Goal: Information Seeking & Learning: Learn about a topic

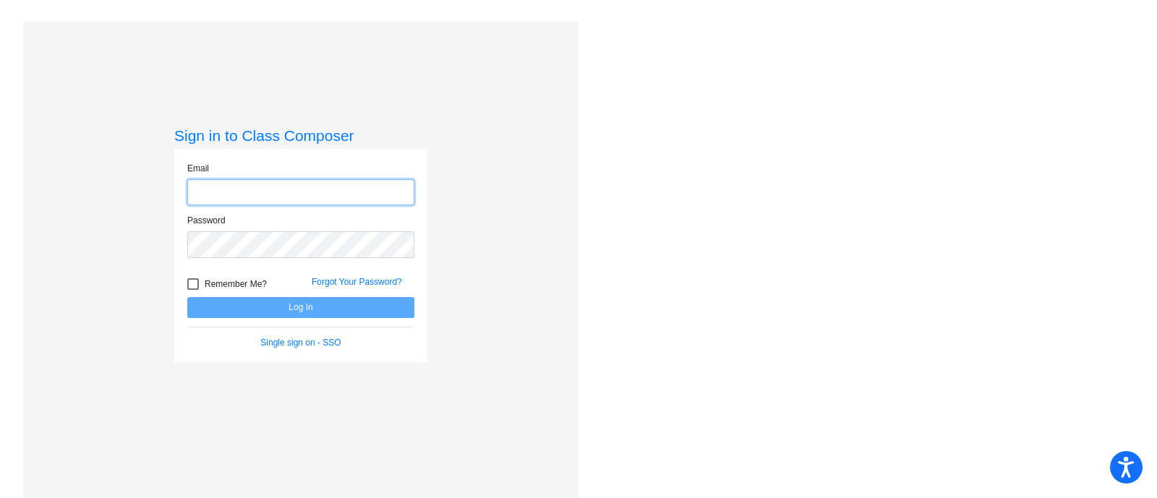
type input "[EMAIL_ADDRESS][PERSON_NAME][DOMAIN_NAME]"
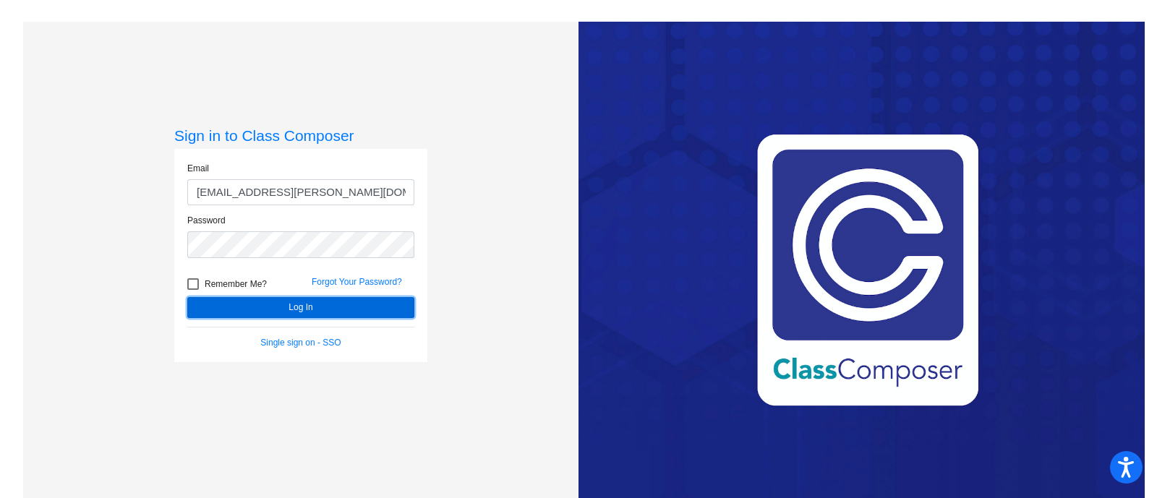
click at [281, 301] on button "Log In" at bounding box center [300, 307] width 227 height 21
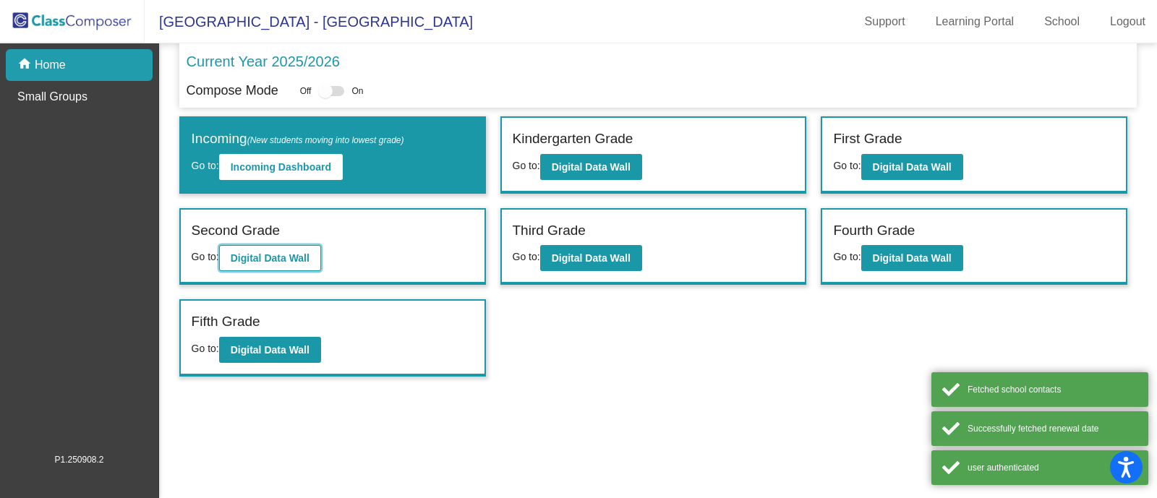
click at [298, 258] on b "Digital Data Wall" at bounding box center [270, 258] width 79 height 12
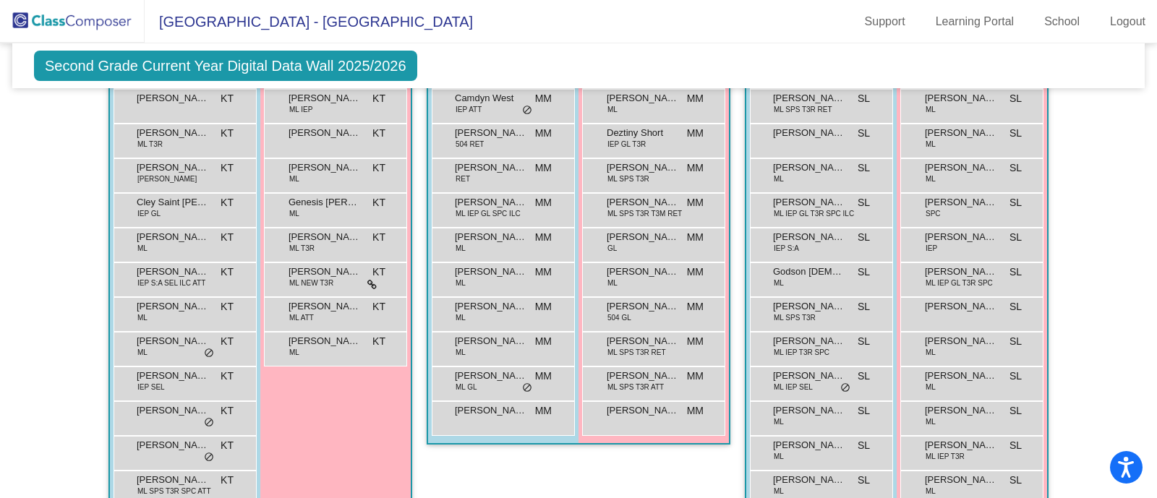
scroll to position [998, 0]
click at [484, 249] on div "[PERSON_NAME] MM lock do_not_disturb_alt" at bounding box center [501, 245] width 138 height 30
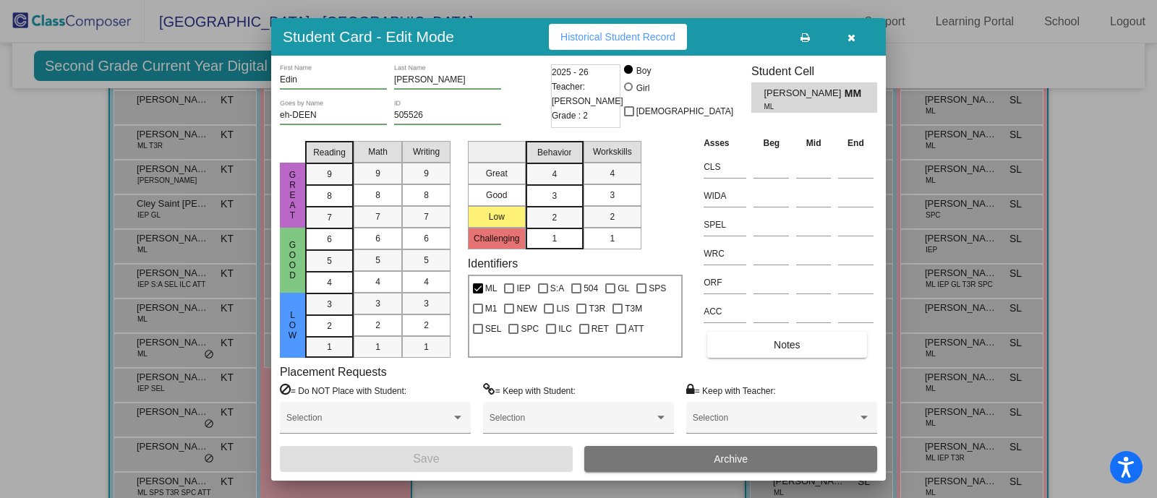
click at [849, 33] on icon "button" at bounding box center [851, 38] width 8 height 10
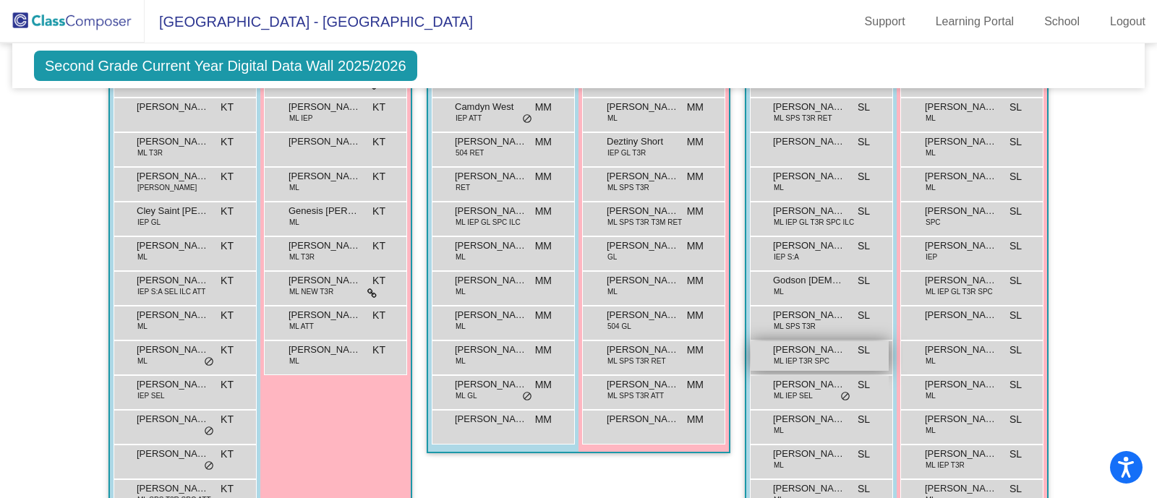
scroll to position [1027, 0]
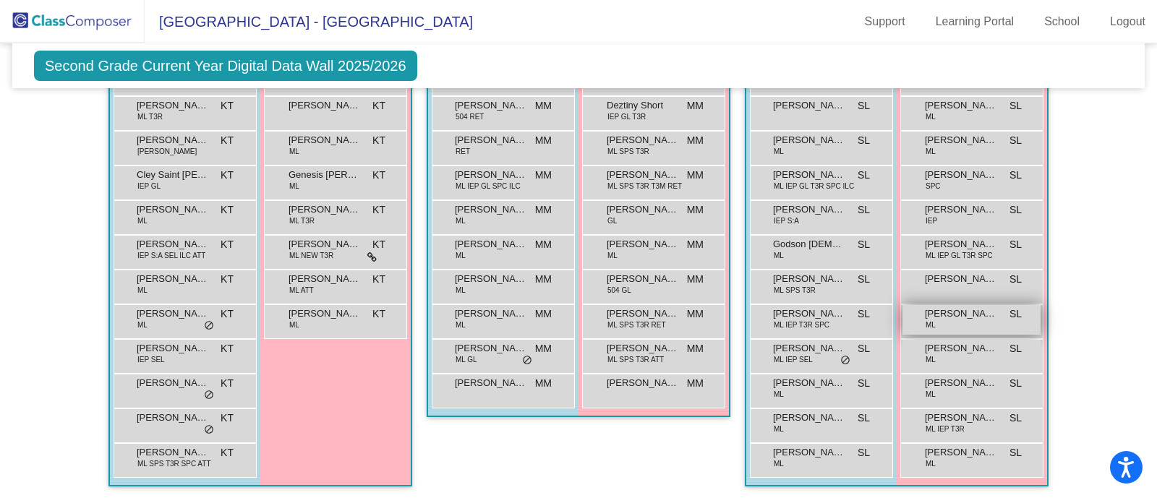
click at [925, 320] on span "ML" at bounding box center [930, 325] width 10 height 11
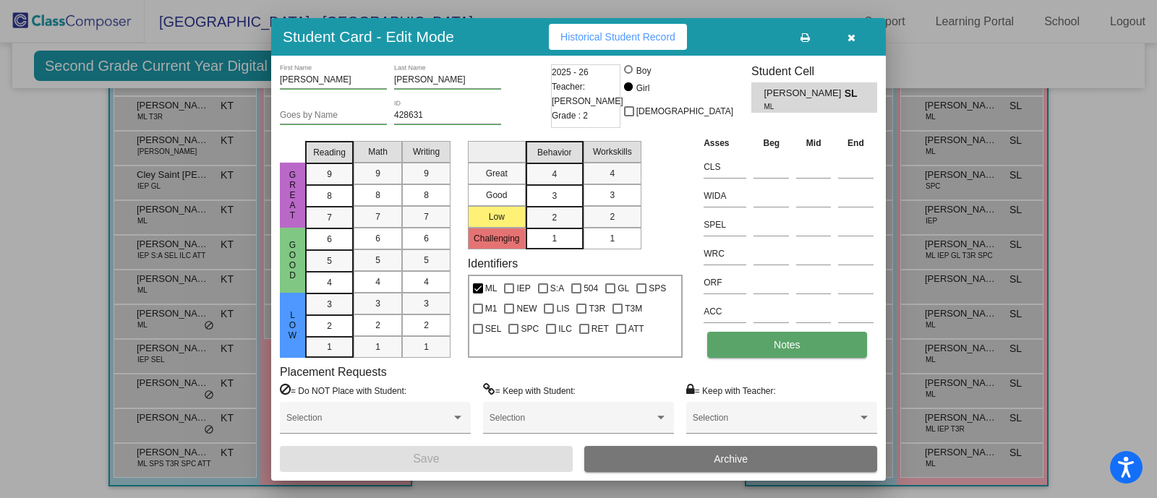
click at [766, 346] on button "Notes" at bounding box center [786, 345] width 159 height 26
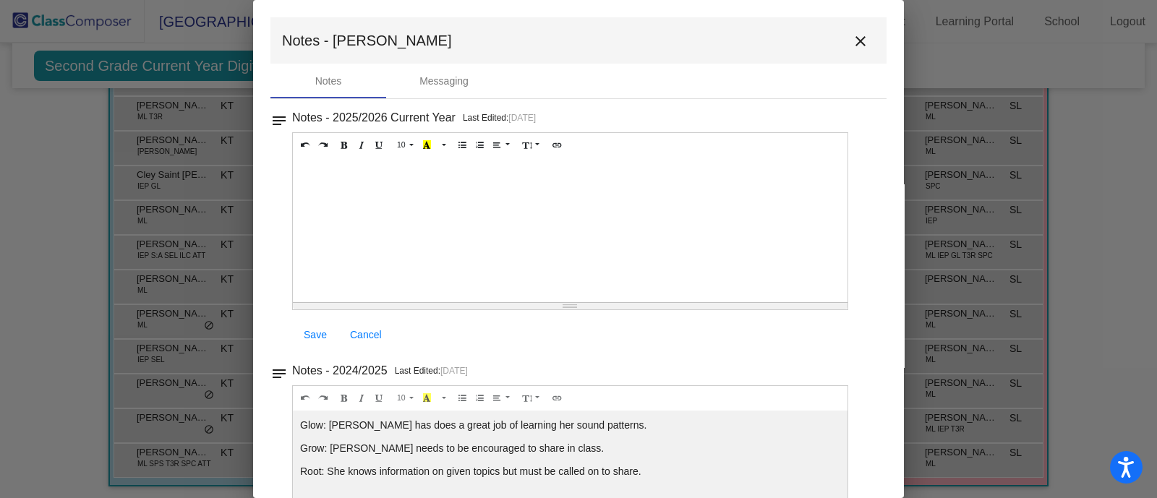
scroll to position [80, 0]
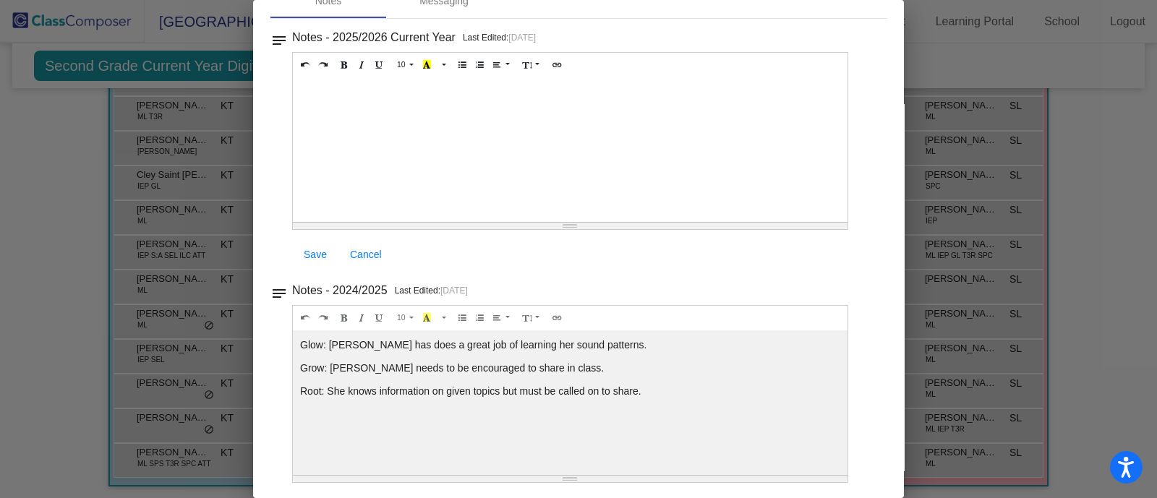
click at [1066, 283] on div at bounding box center [578, 249] width 1157 height 498
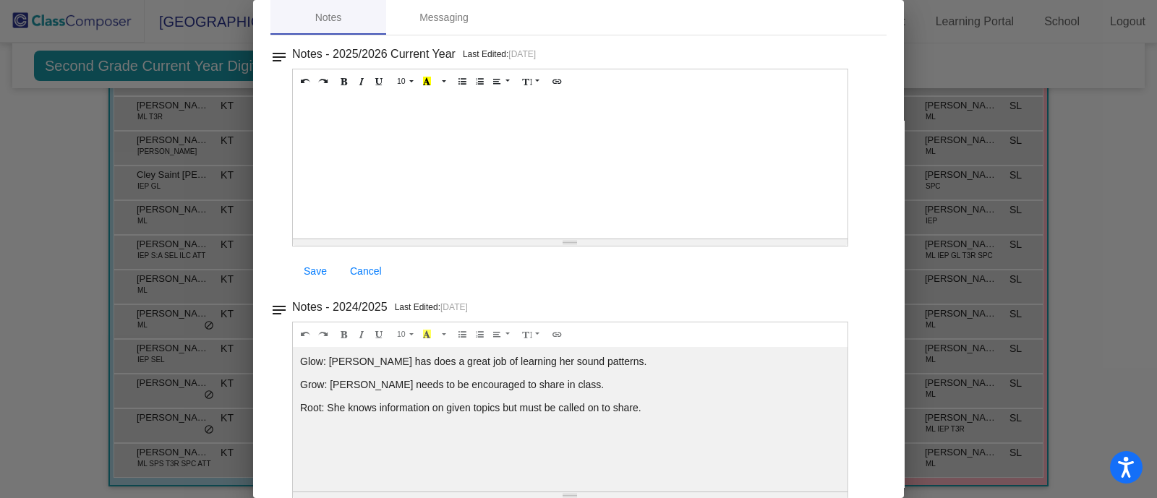
click at [965, 219] on div at bounding box center [578, 249] width 1157 height 498
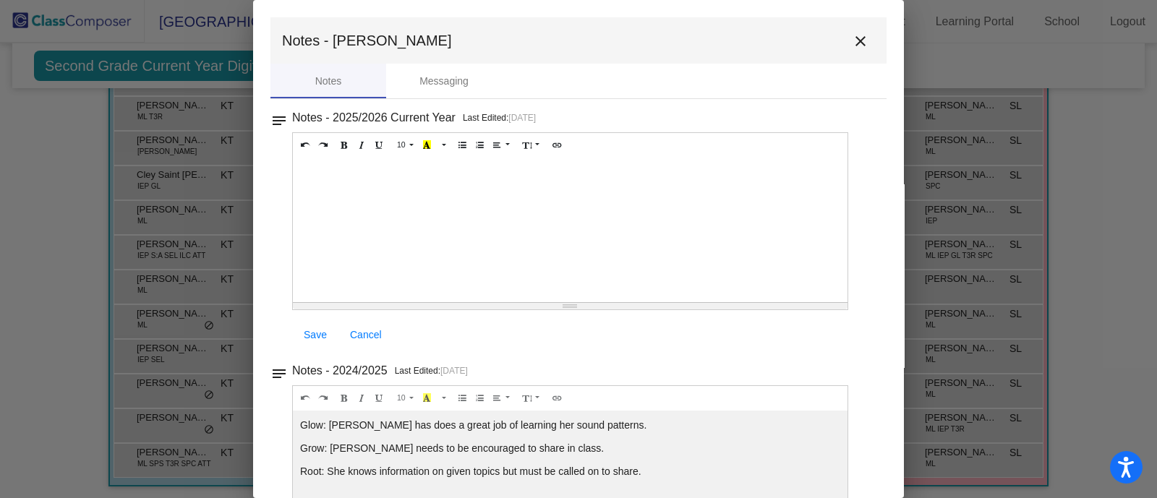
click at [862, 30] on button "close" at bounding box center [860, 40] width 29 height 29
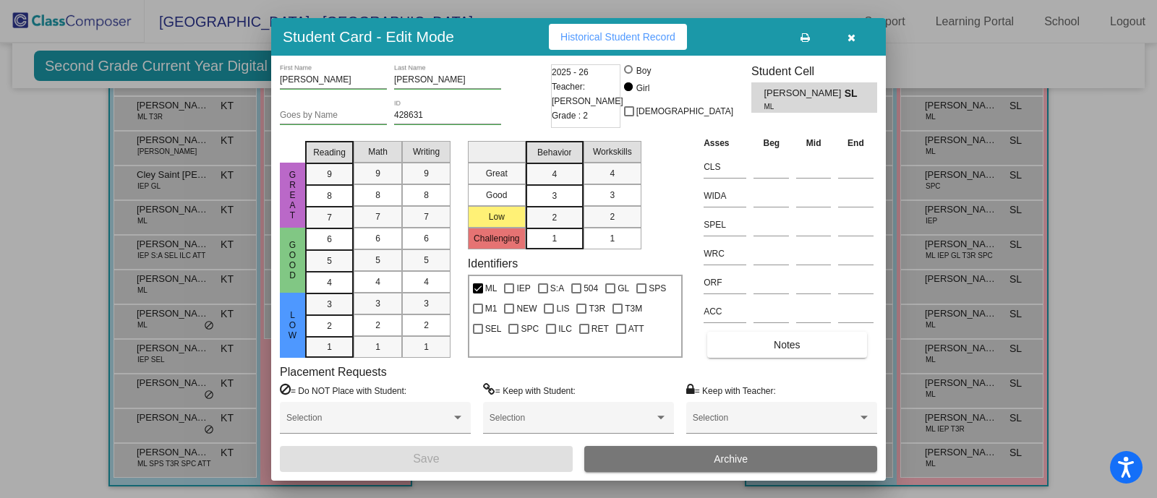
click at [849, 34] on icon "button" at bounding box center [851, 38] width 8 height 10
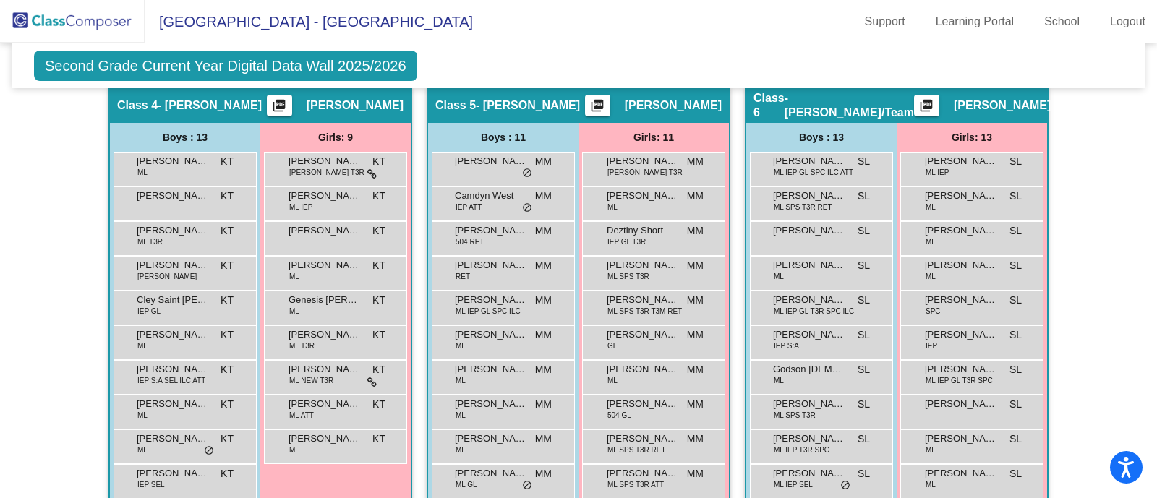
scroll to position [900, 0]
